Goal: Task Accomplishment & Management: Use online tool/utility

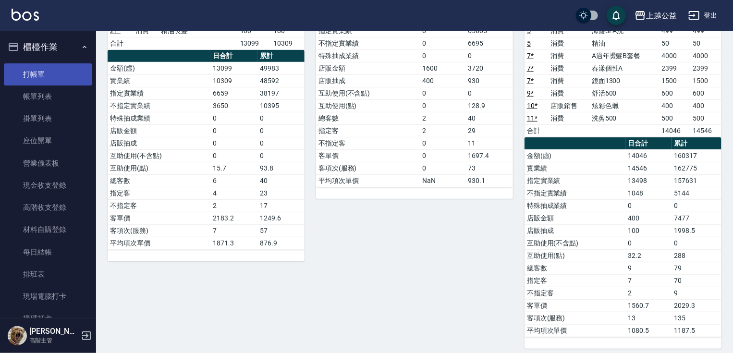
click at [33, 72] on link "打帳單" at bounding box center [48, 74] width 88 height 22
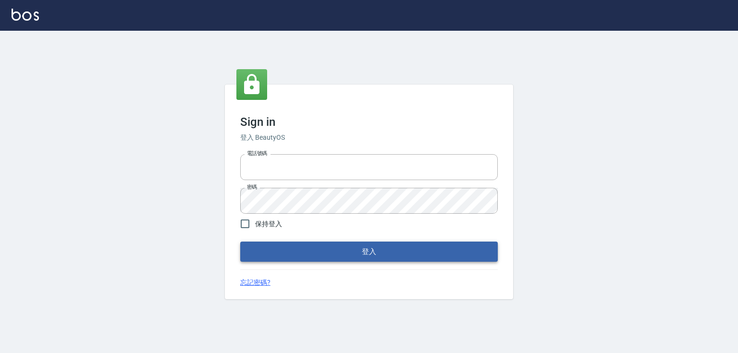
type input "0979268866"
click at [342, 250] on button "登入" at bounding box center [369, 252] width 258 height 20
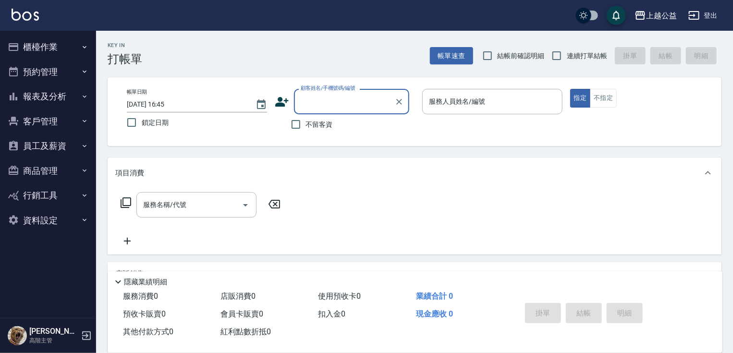
click at [331, 108] on input "顧客姓名/手機號碼/編號" at bounding box center [344, 101] width 92 height 17
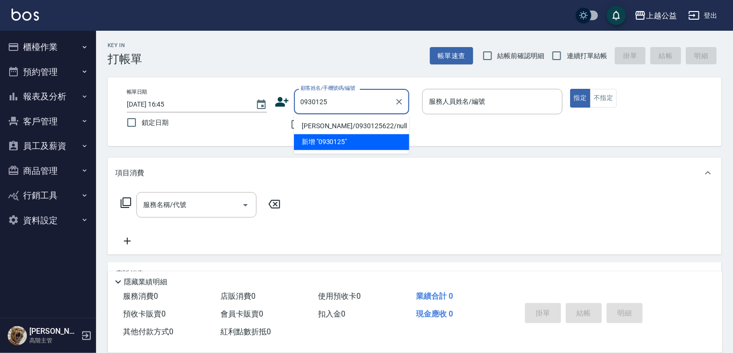
click at [324, 127] on li "林立雅/0930125622/null" at bounding box center [351, 126] width 115 height 16
type input "林立雅/0930125622/null"
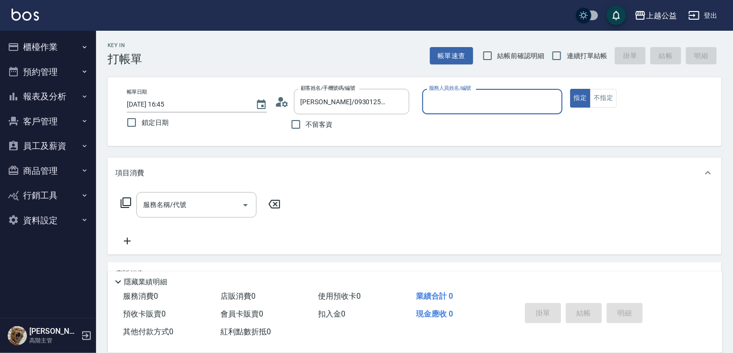
type input "廖麗婷-7"
click at [238, 62] on div "Key In 打帳單 帳單速查 結帳前確認明細 連續打單結帳 掛單 結帳 明細" at bounding box center [409, 48] width 626 height 35
